Goal: Transaction & Acquisition: Purchase product/service

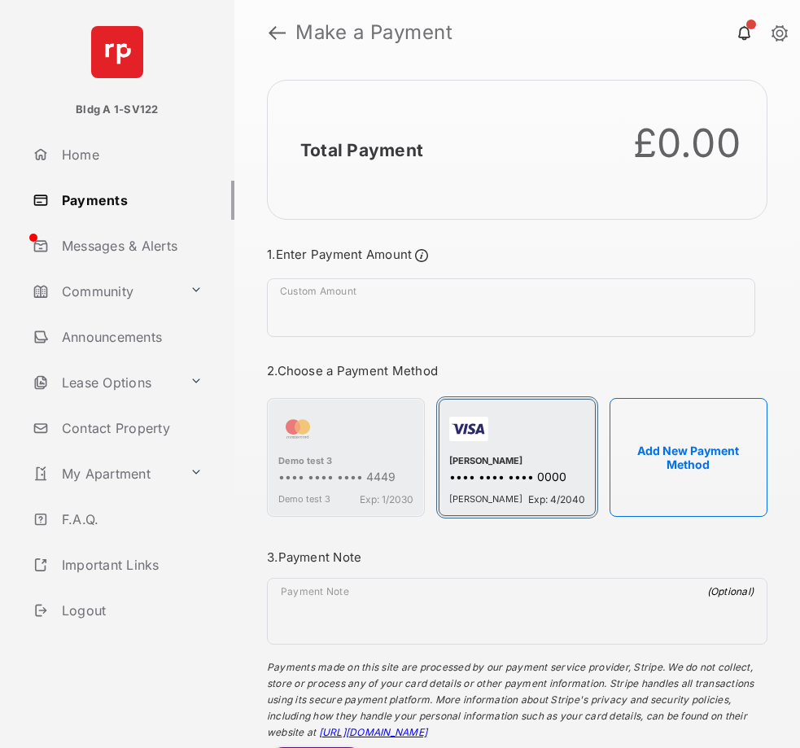
click at [562, 487] on div "[PERSON_NAME] Exp: 4/2040" at bounding box center [516, 496] width 135 height 19
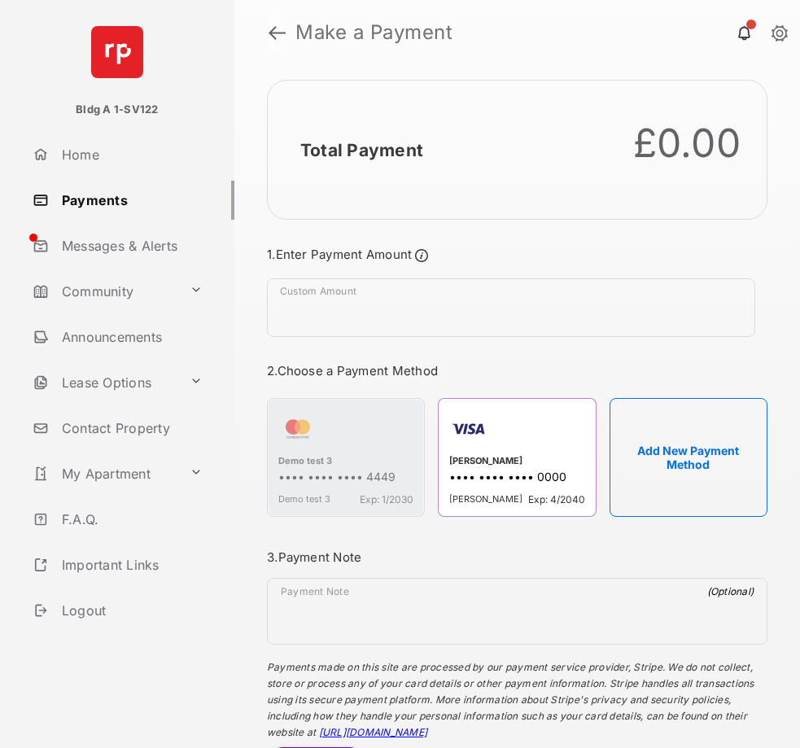
click at [278, 33] on link at bounding box center [276, 32] width 17 height 39
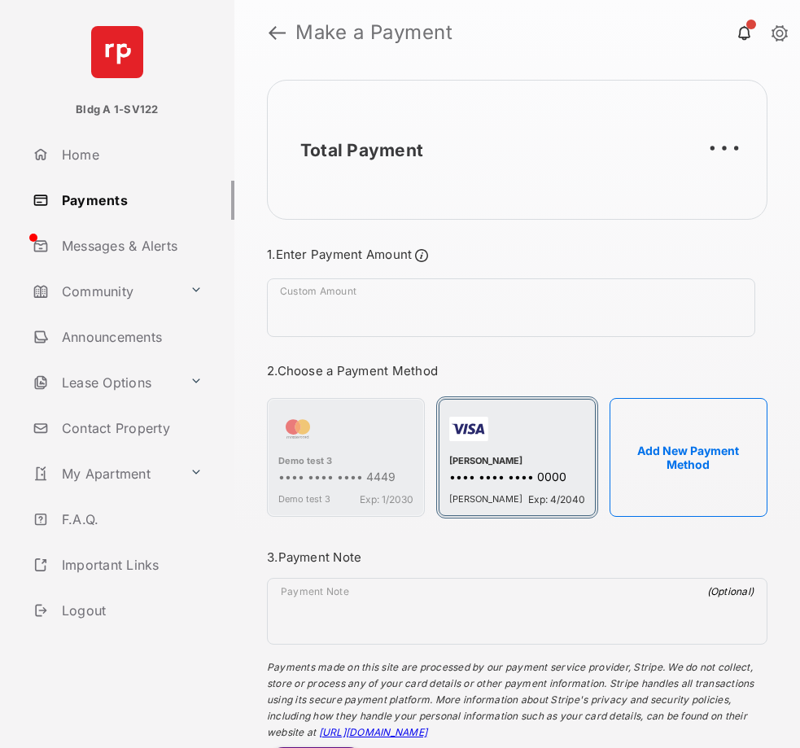
click at [519, 477] on div "•••• •••• •••• 0000" at bounding box center [516, 477] width 135 height 17
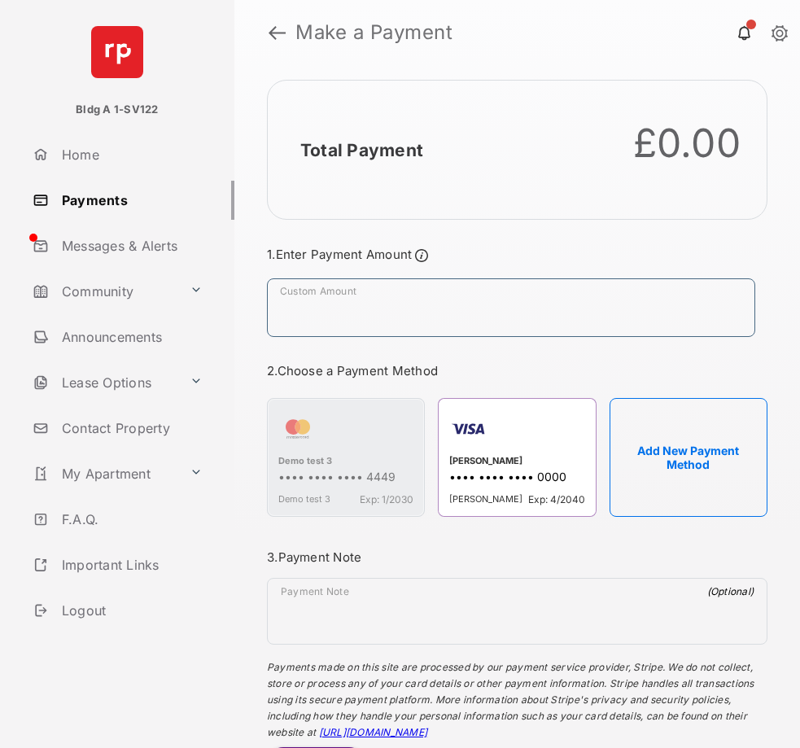
click at [387, 303] on input "Custom Amount" at bounding box center [511, 307] width 488 height 59
type input "**"
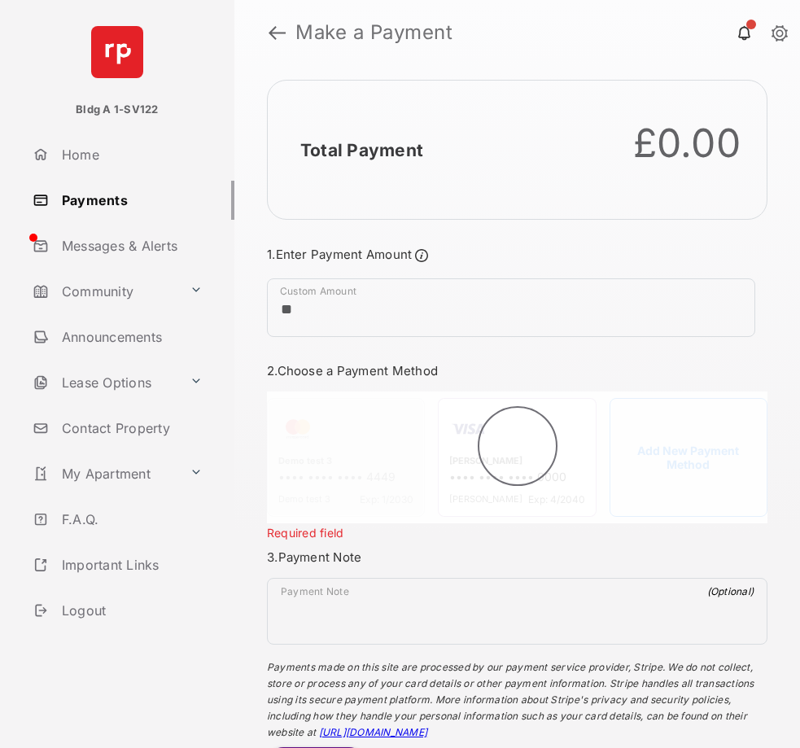
click at [584, 605] on textarea "Payment Note" at bounding box center [517, 614] width 499 height 59
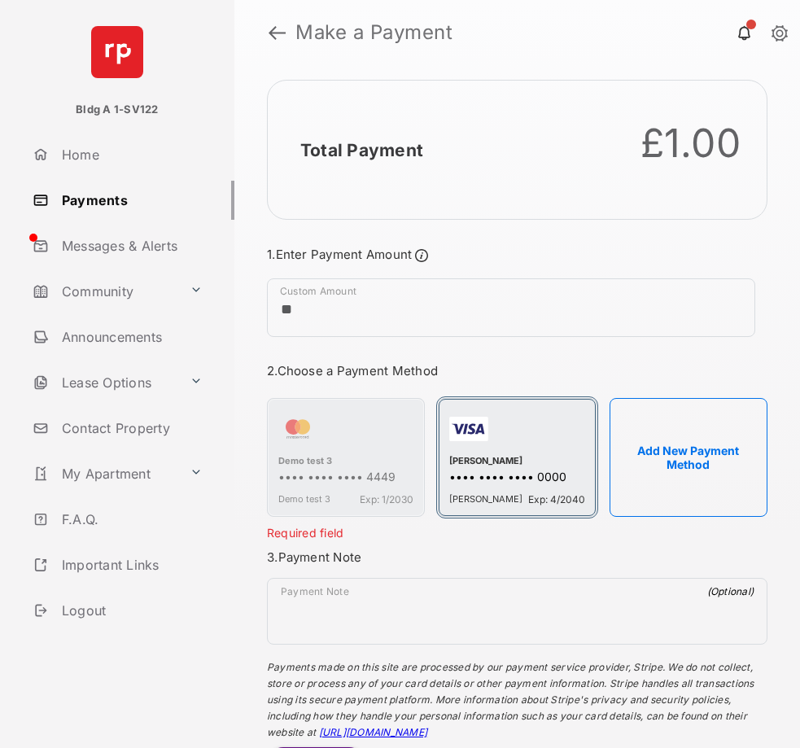
click at [564, 472] on div "•••• •••• •••• 0000" at bounding box center [516, 477] width 135 height 17
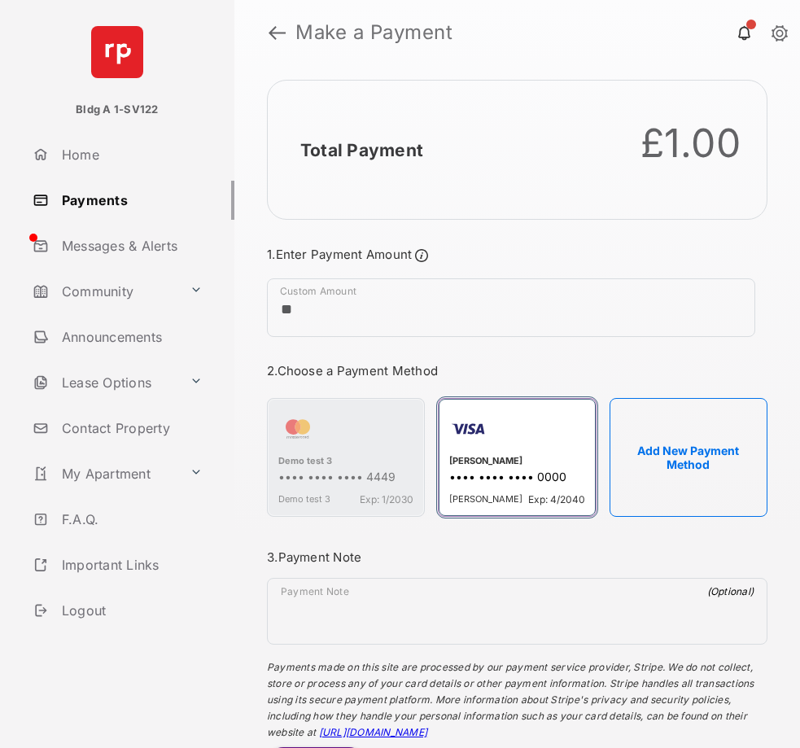
scroll to position [83, 0]
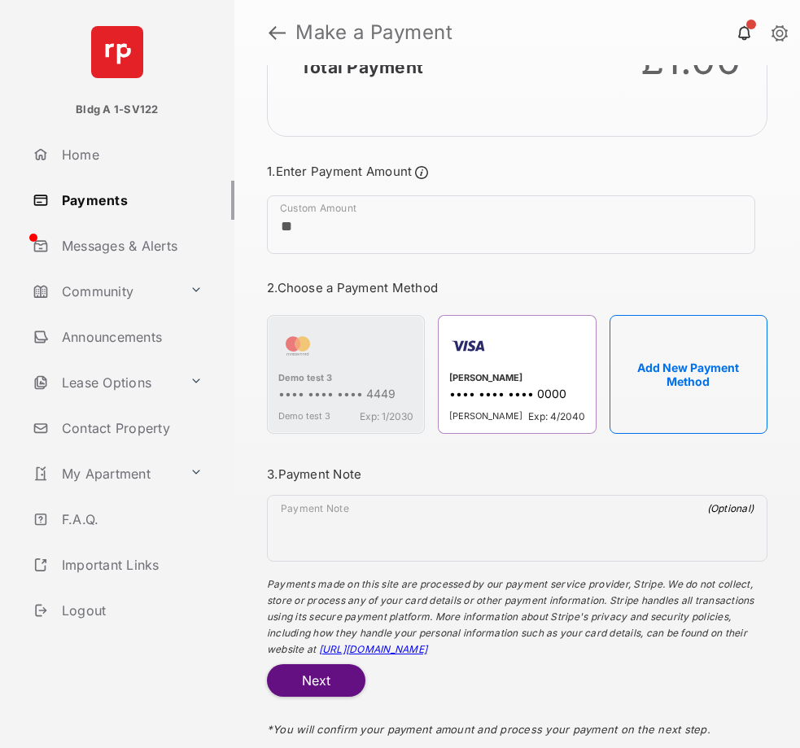
click at [338, 679] on button "Next" at bounding box center [316, 680] width 98 height 33
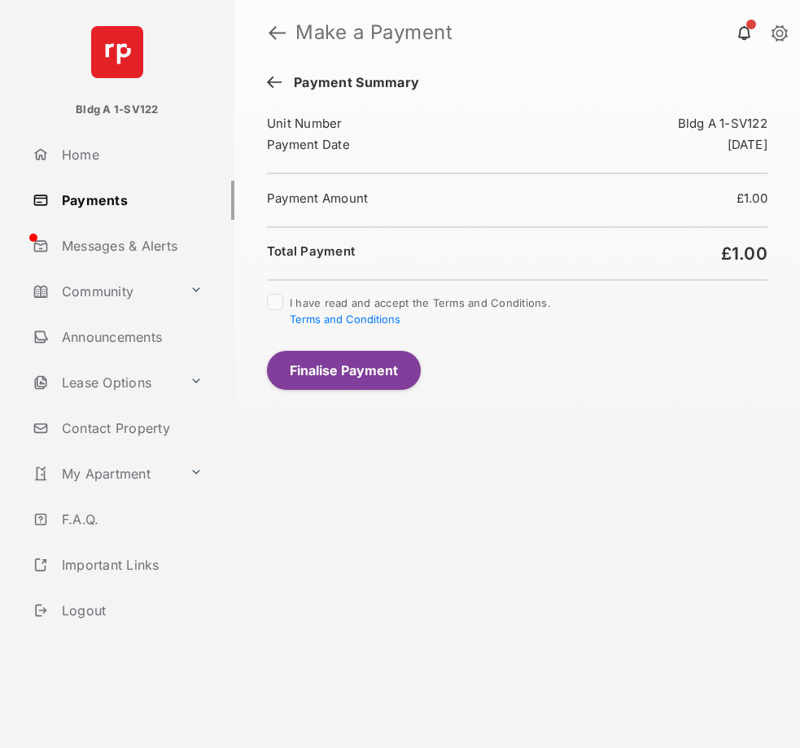
scroll to position [0, 0]
click at [325, 369] on button "Finalise Payment" at bounding box center [344, 370] width 154 height 39
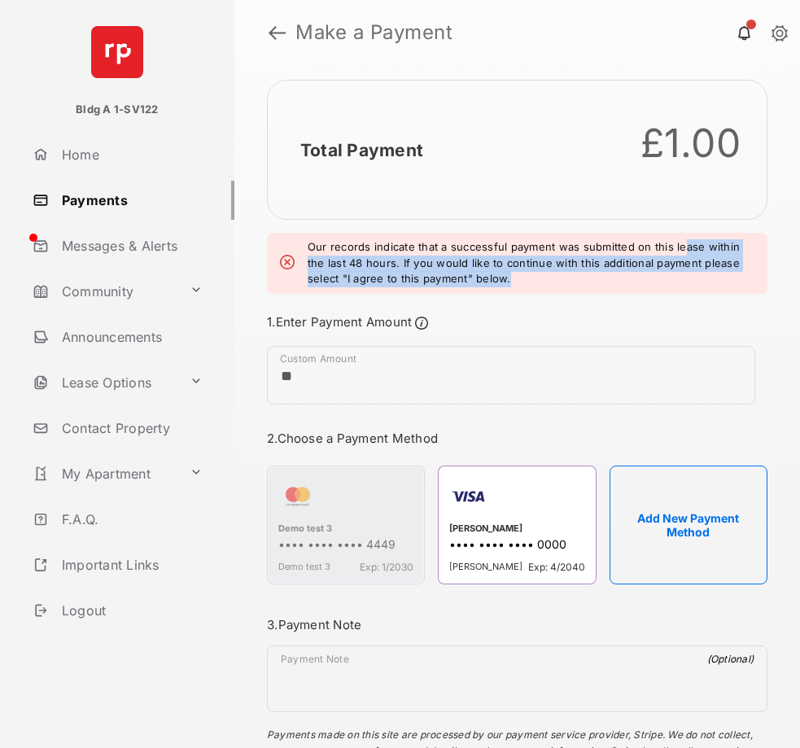
drag, startPoint x: 679, startPoint y: 245, endPoint x: 690, endPoint y: 280, distance: 36.8
click at [690, 280] on em "Our records indicate that a successful payment was submitted on this lease with…" at bounding box center [531, 263] width 447 height 48
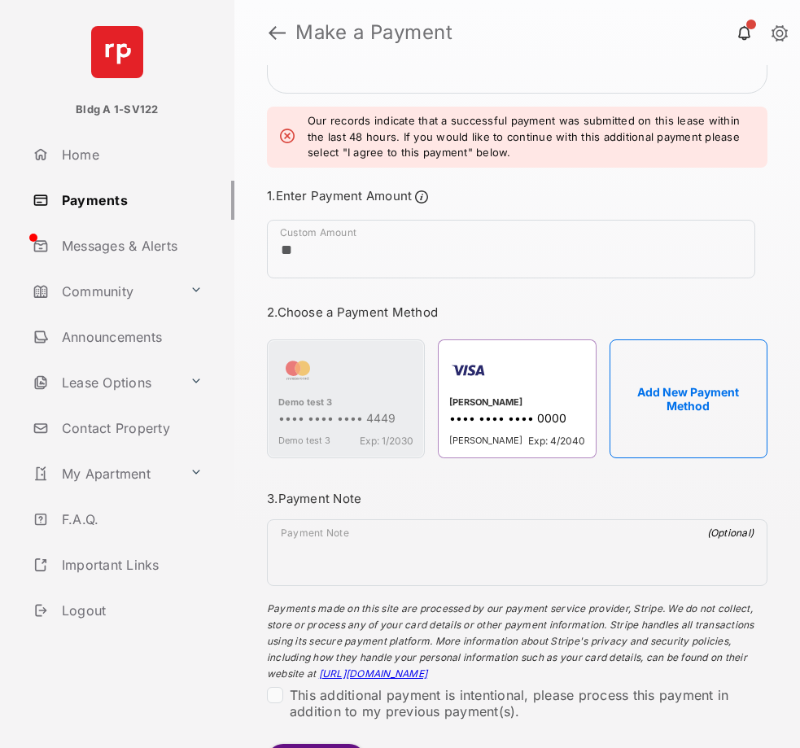
scroll to position [205, 0]
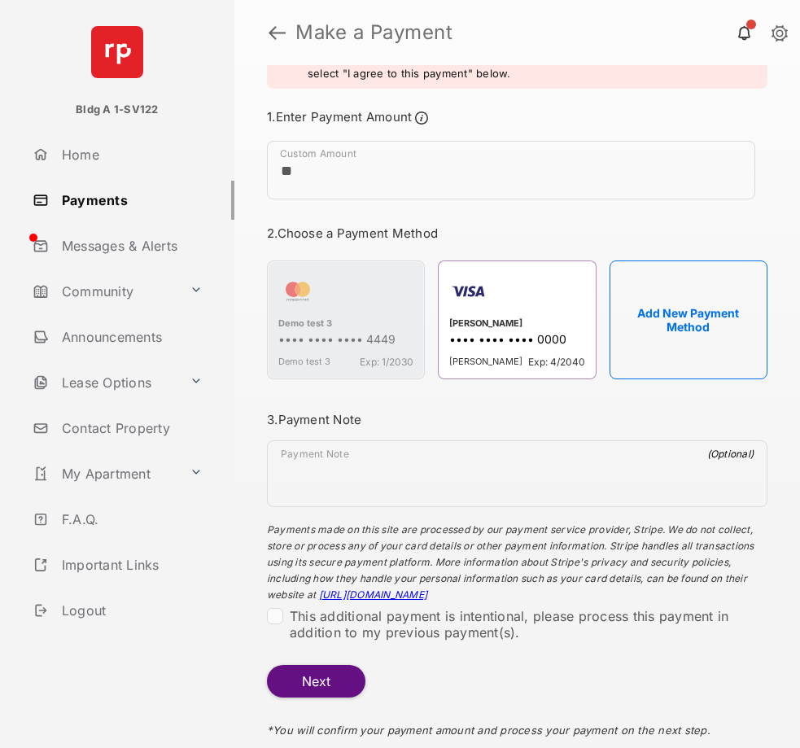
click at [264, 612] on div "This additional payment is intentional, please process this payment in addition…" at bounding box center [517, 632] width 520 height 49
click at [272, 618] on div at bounding box center [275, 616] width 16 height 16
click at [312, 688] on button "Next" at bounding box center [316, 681] width 98 height 33
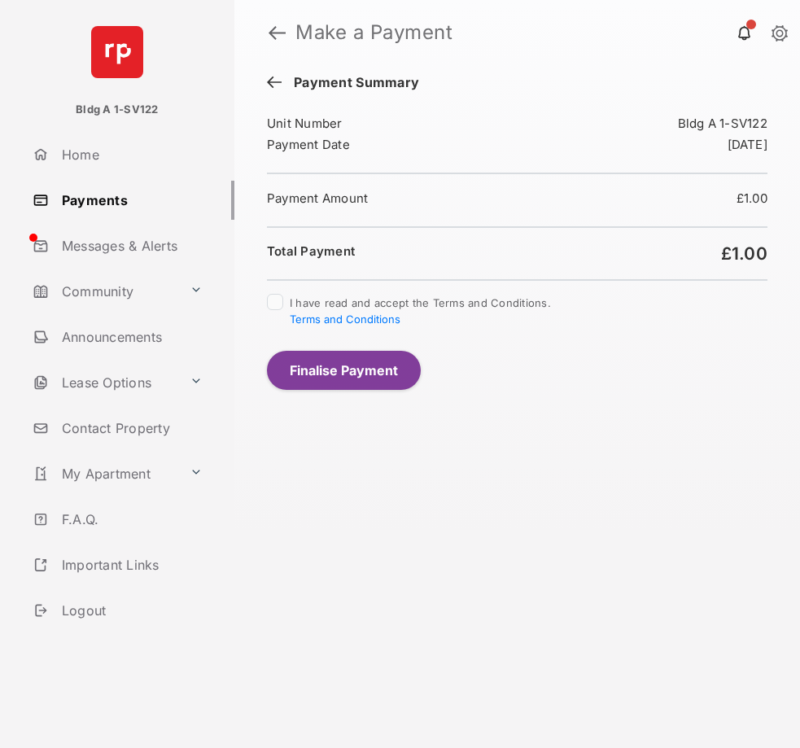
scroll to position [0, 0]
click at [334, 369] on button "Finalise Payment" at bounding box center [344, 370] width 154 height 39
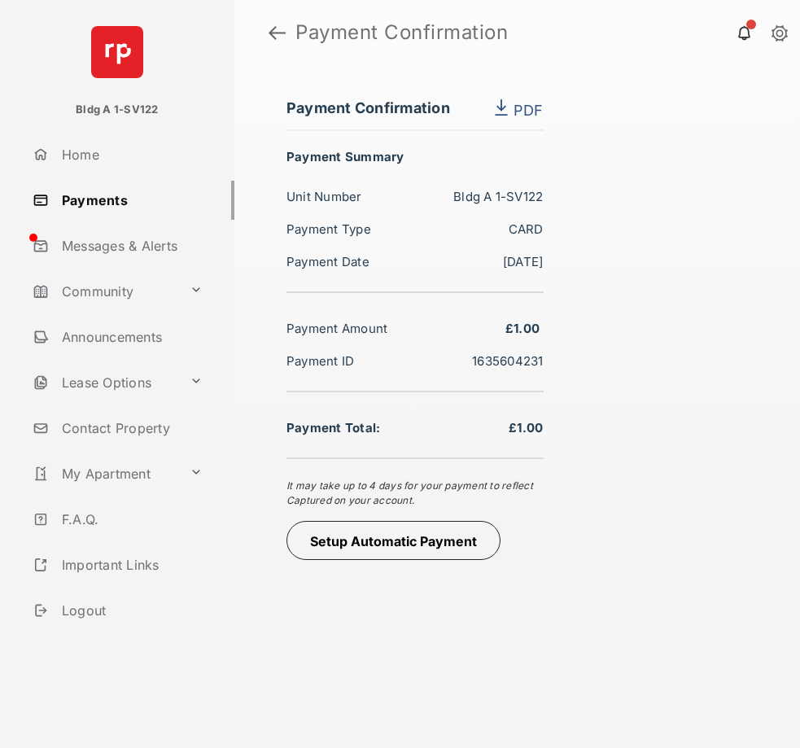
click at [101, 158] on link "Home" at bounding box center [130, 154] width 208 height 39
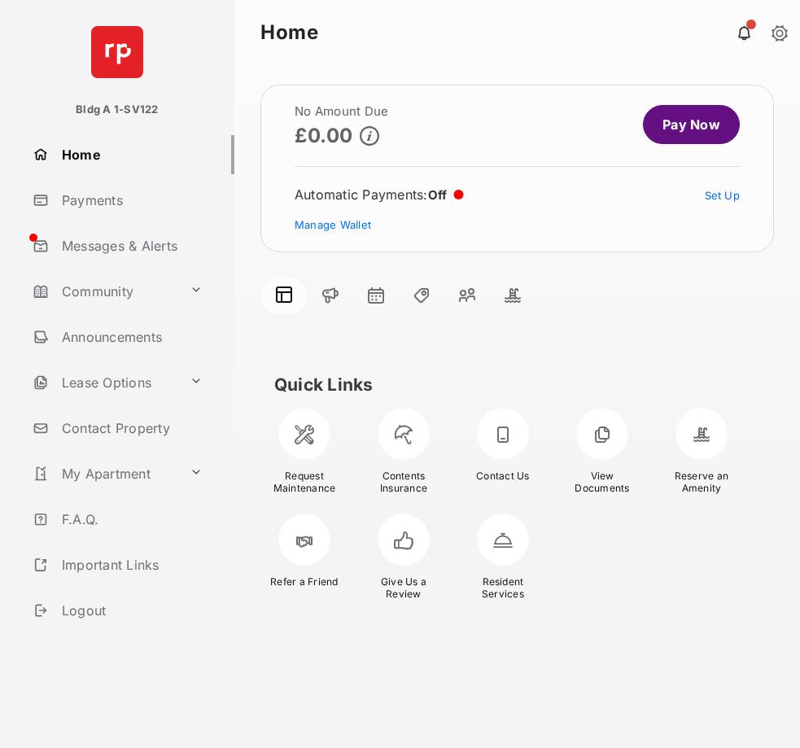
click at [119, 198] on link "Payments" at bounding box center [130, 200] width 208 height 39
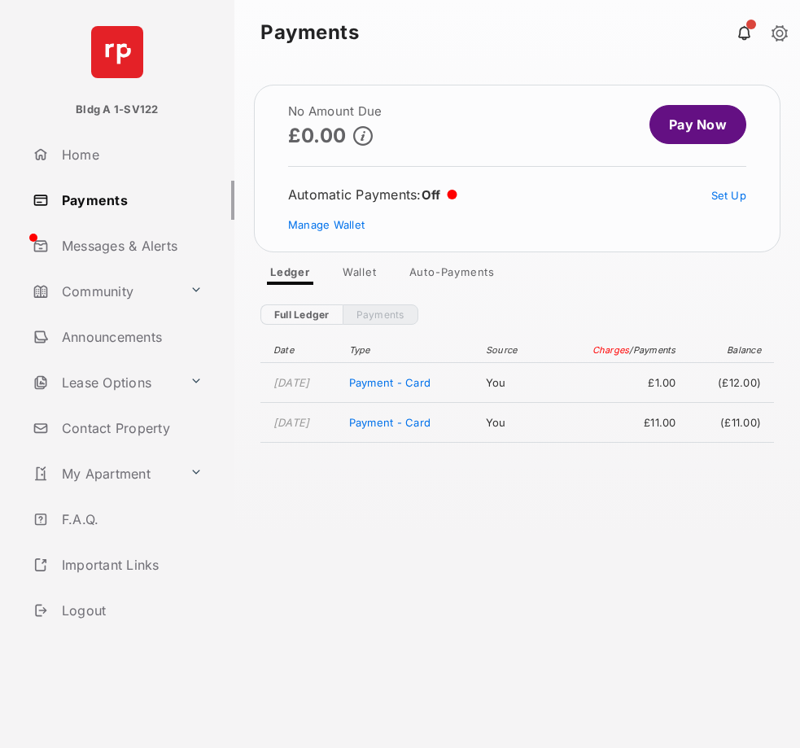
click at [360, 267] on link "Wallet" at bounding box center [359, 275] width 60 height 20
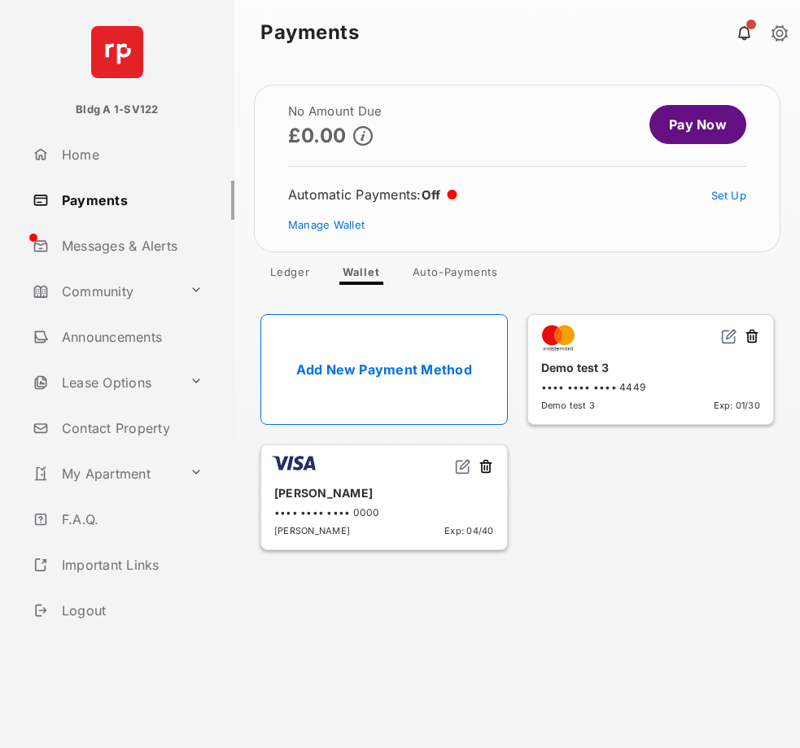
click at [428, 367] on link "Add New Payment Method" at bounding box center [383, 369] width 247 height 111
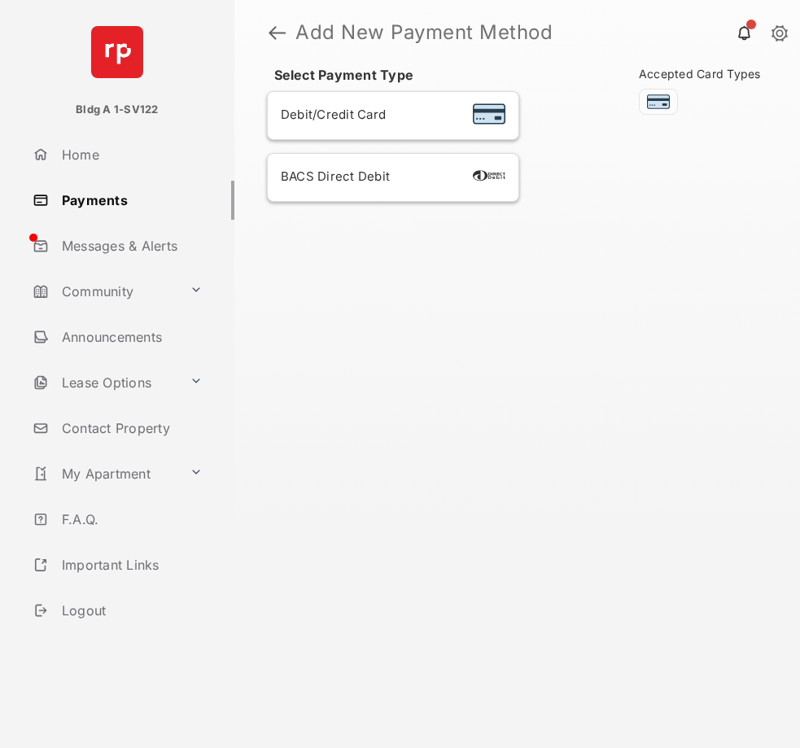
click at [338, 115] on span "Debit/Credit Card" at bounding box center [333, 114] width 105 height 15
